Goal: Information Seeking & Learning: Learn about a topic

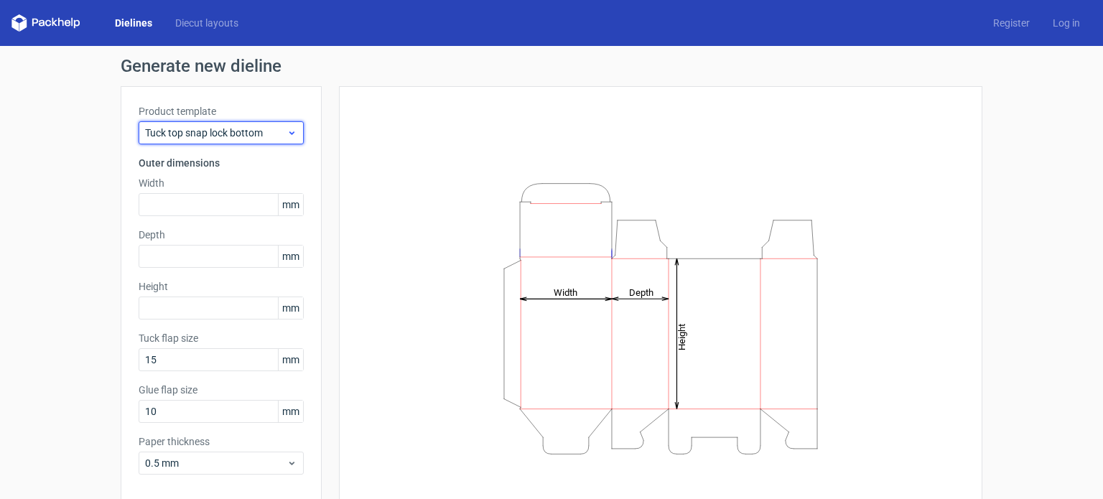
click at [247, 135] on span "Tuck top snap lock bottom" at bounding box center [216, 133] width 142 height 14
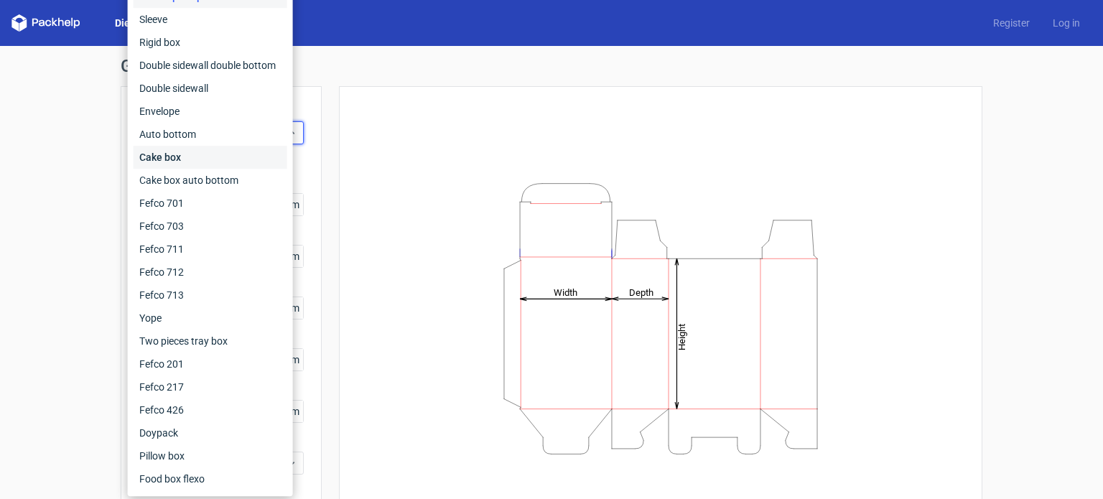
click at [238, 158] on div "Cake box" at bounding box center [211, 157] width 154 height 23
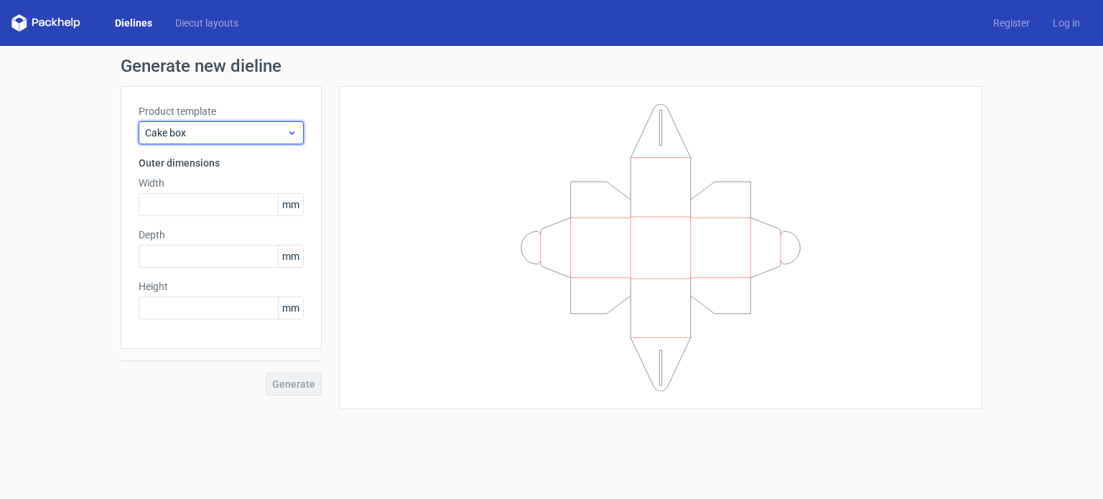
click at [221, 136] on span "Cake box" at bounding box center [216, 133] width 142 height 14
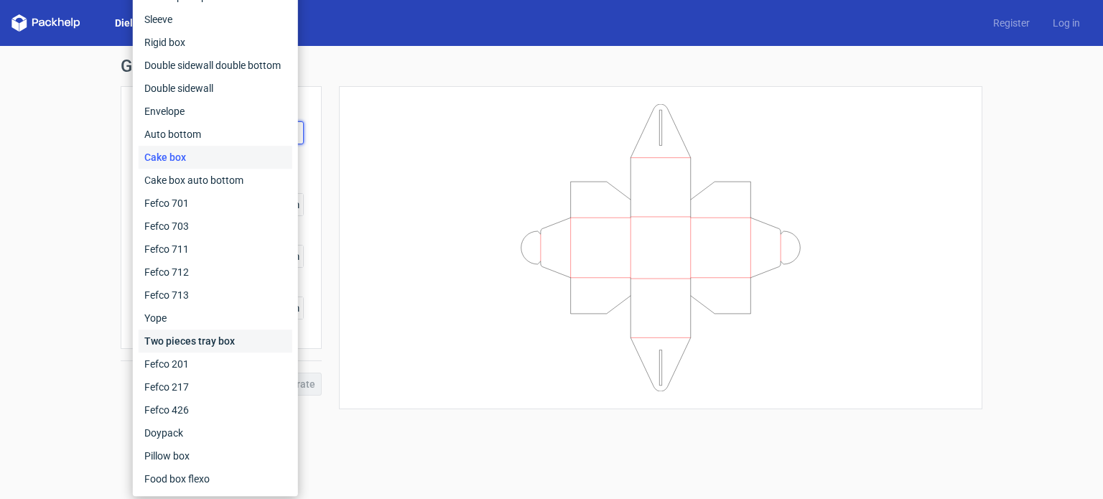
click at [198, 341] on div "Two pieces tray box" at bounding box center [216, 341] width 154 height 23
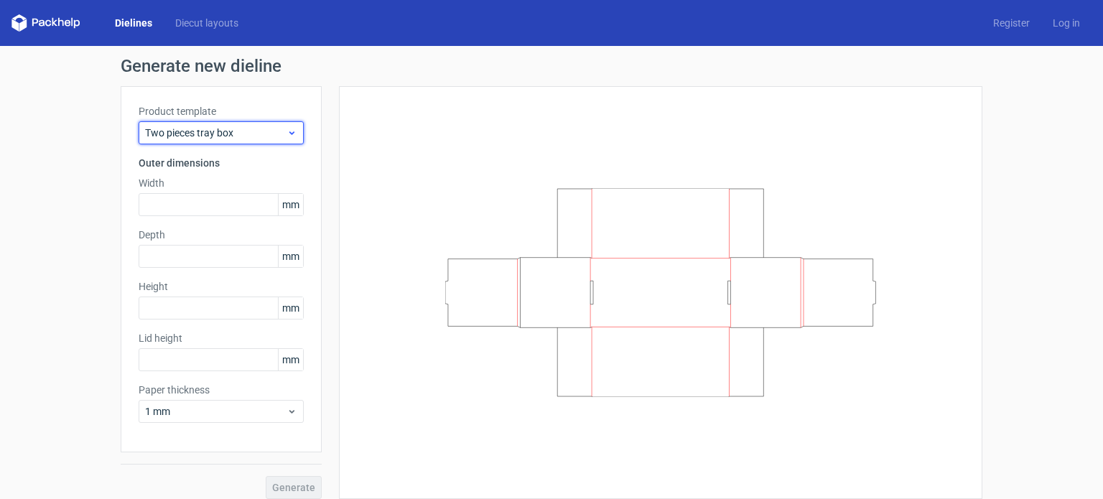
click at [238, 134] on span "Two pieces tray box" at bounding box center [216, 133] width 142 height 14
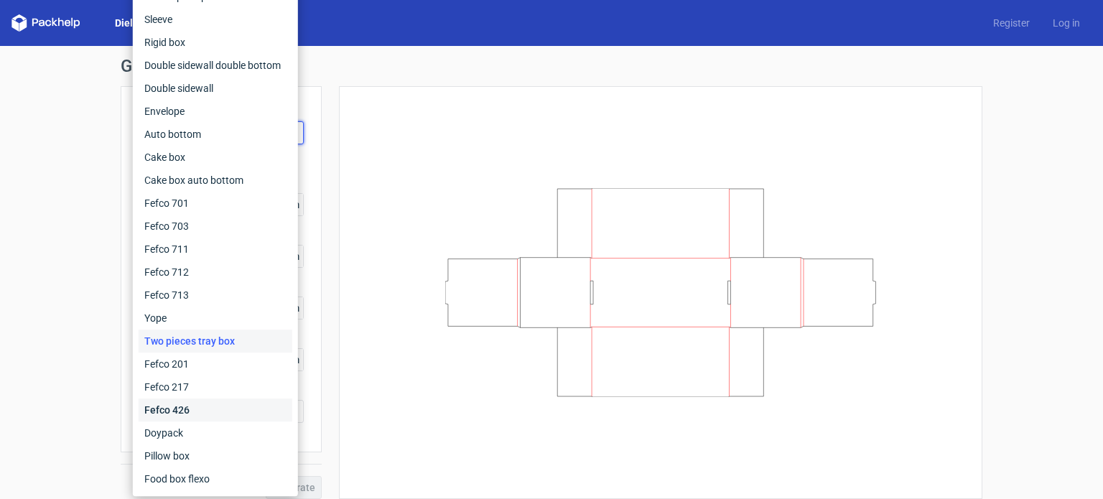
scroll to position [11, 0]
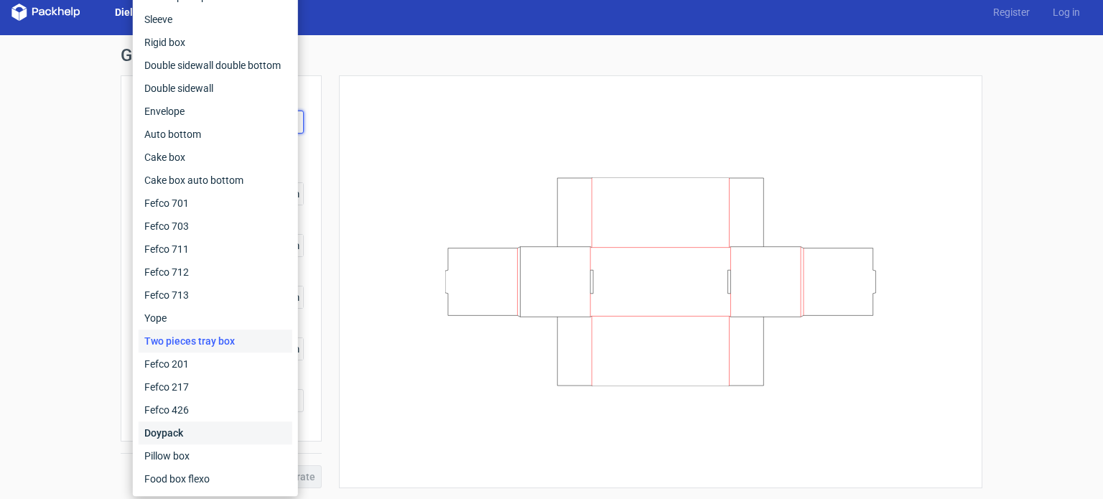
click at [235, 428] on div "Doypack" at bounding box center [216, 433] width 154 height 23
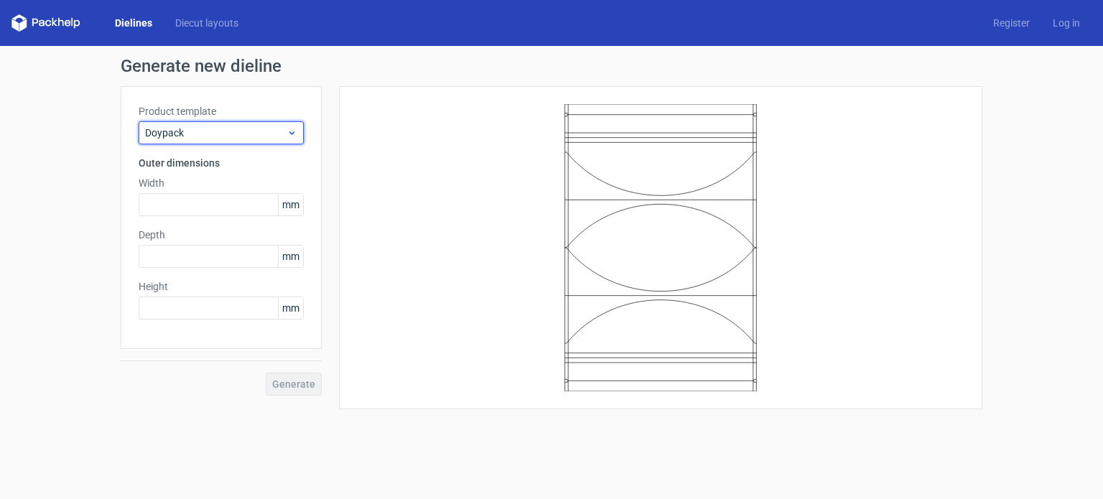
click at [215, 138] on span "Doypack" at bounding box center [216, 133] width 142 height 14
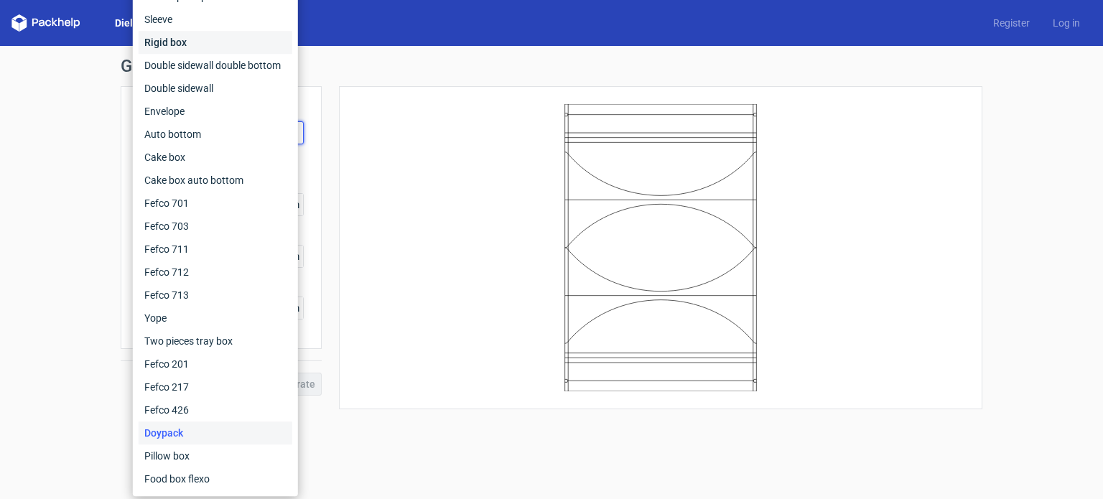
click at [231, 34] on div "Rigid box" at bounding box center [216, 42] width 154 height 23
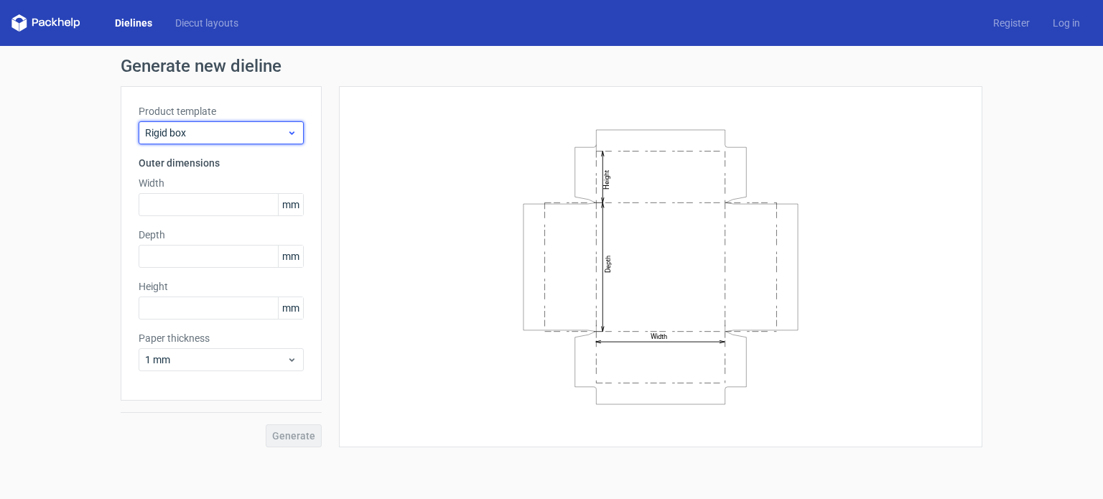
click at [231, 137] on span "Rigid box" at bounding box center [216, 133] width 142 height 14
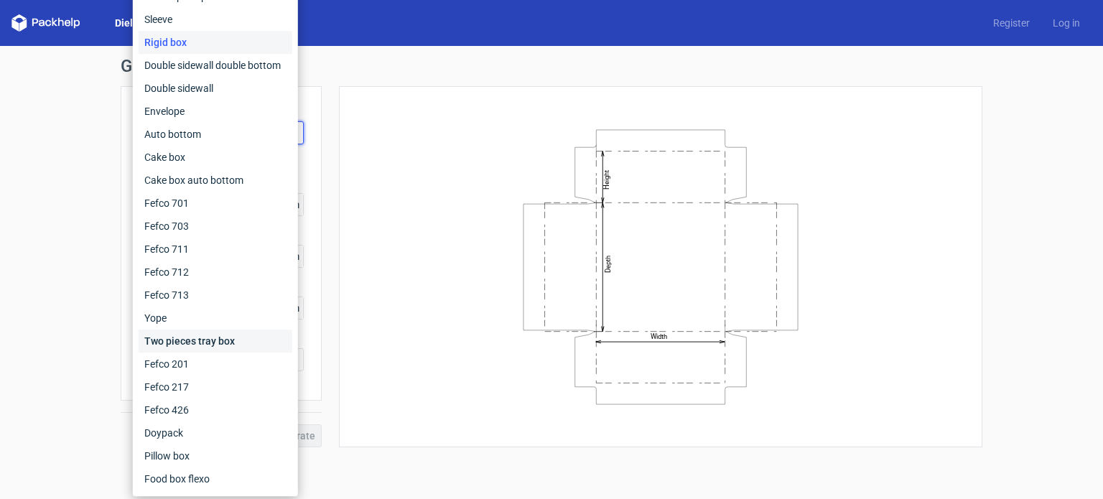
click at [195, 343] on div "Two pieces tray box" at bounding box center [216, 341] width 154 height 23
